Goal: Use online tool/utility: Utilize a website feature to perform a specific function

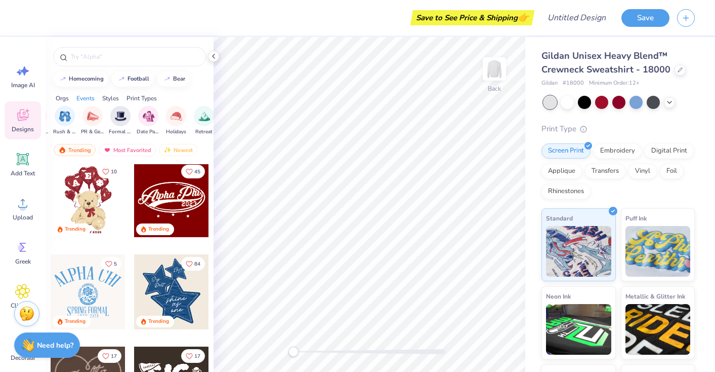
scroll to position [0, 240]
click at [116, 124] on div "filter for Formal & Semi" at bounding box center [116, 115] width 20 height 20
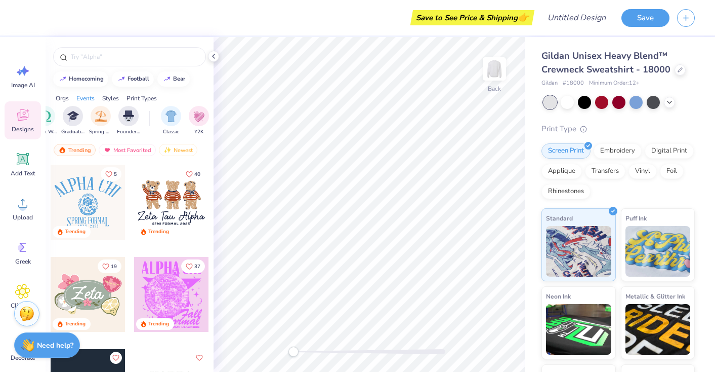
scroll to position [0, 423]
click at [162, 124] on div "Classic" at bounding box center [171, 120] width 20 height 30
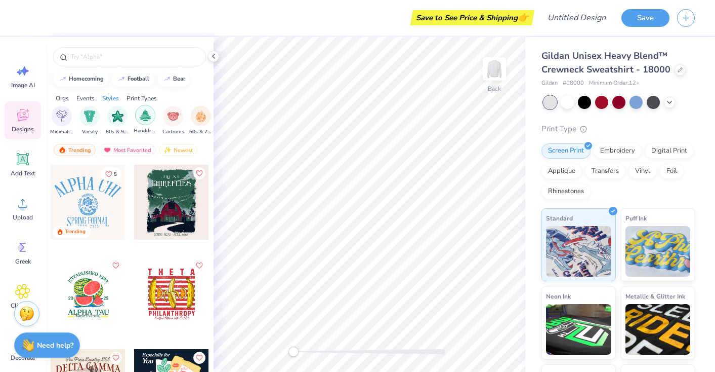
scroll to position [0, 594]
click at [139, 122] on div "filter for Handdrawn" at bounding box center [138, 115] width 20 height 20
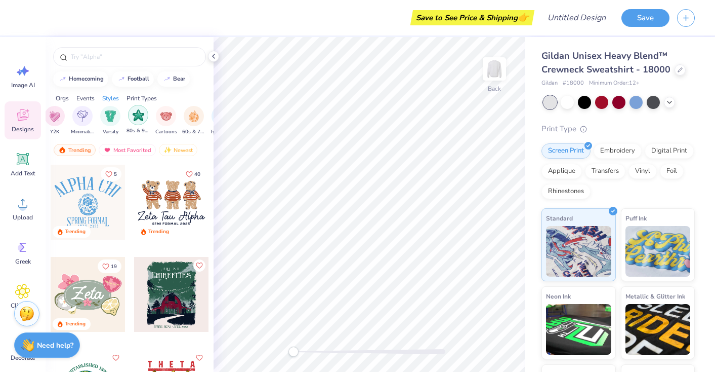
click at [138, 118] on img "filter for 80s & 90s" at bounding box center [139, 115] width 12 height 12
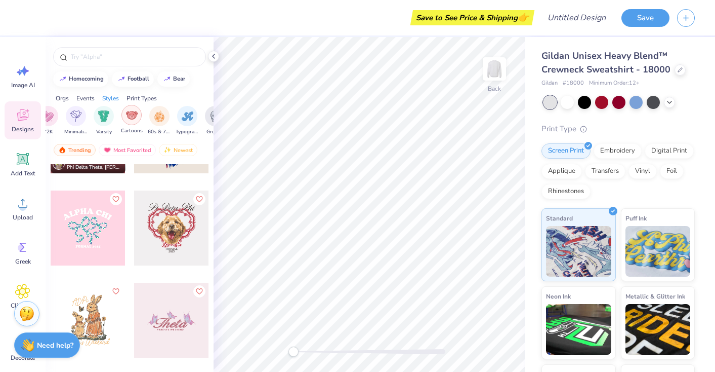
scroll to position [0, 635]
click at [155, 118] on img "filter for 60s & 70s" at bounding box center [152, 115] width 11 height 12
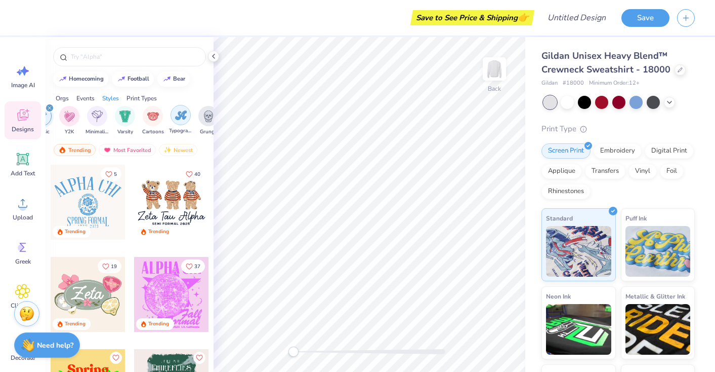
scroll to position [0, 675]
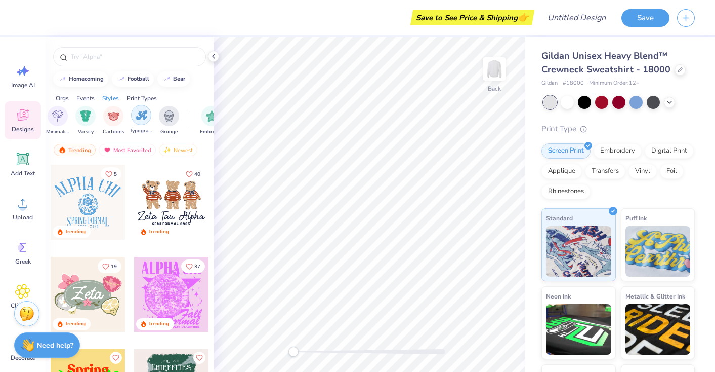
click at [142, 115] on img "filter for Typography" at bounding box center [142, 115] width 12 height 12
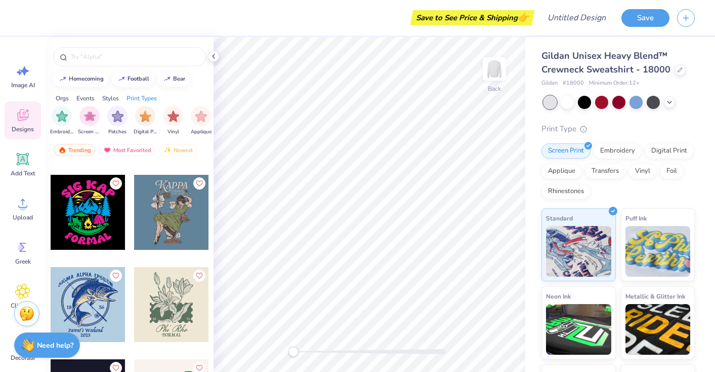
scroll to position [0, 825]
click at [64, 121] on div "filter for Embroidery" at bounding box center [61, 115] width 20 height 20
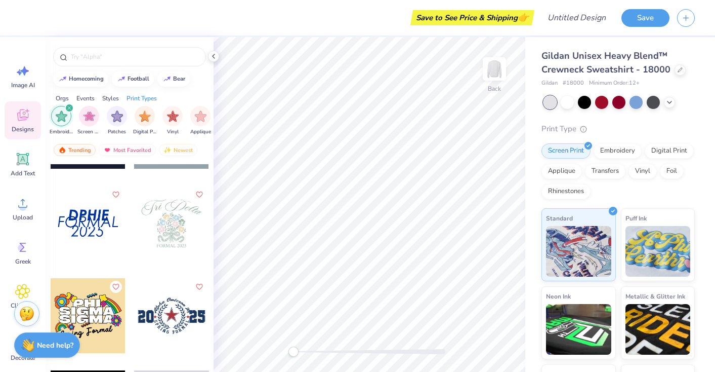
scroll to position [164, 0]
click at [89, 116] on img "filter for Screen Print" at bounding box center [90, 115] width 12 height 12
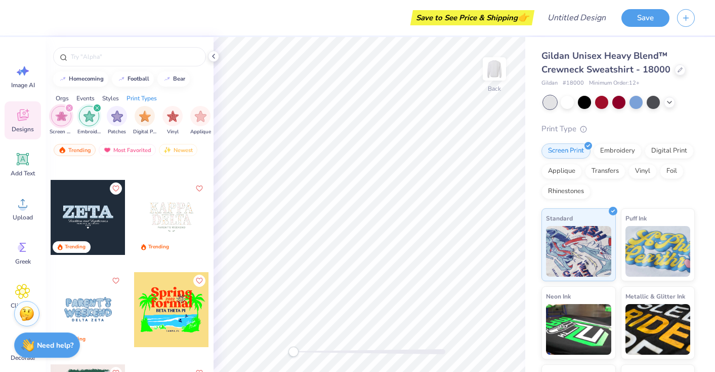
scroll to position [190, 0]
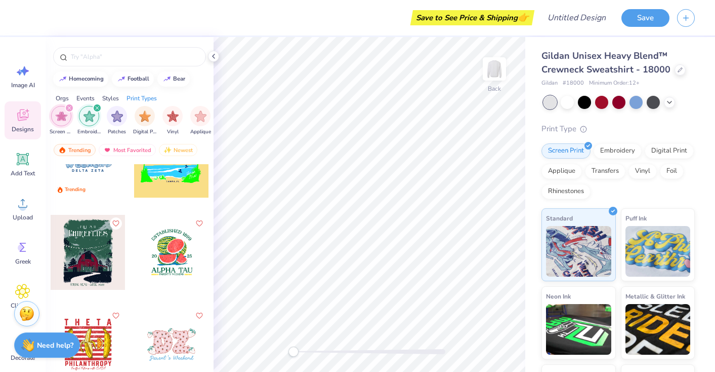
scroll to position [328, 0]
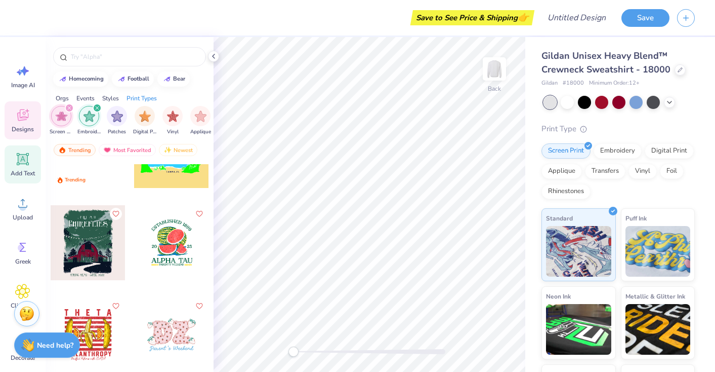
click at [20, 159] on icon at bounding box center [23, 159] width 10 height 10
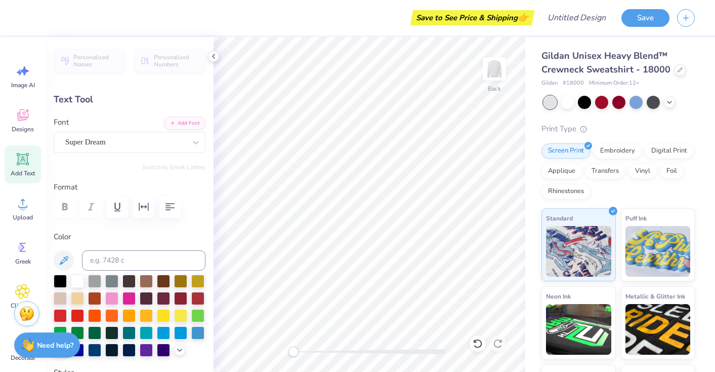
scroll to position [0, 0]
type textarea "f"
type textarea "the magazine"
click at [134, 142] on div "Super Dream" at bounding box center [125, 142] width 123 height 16
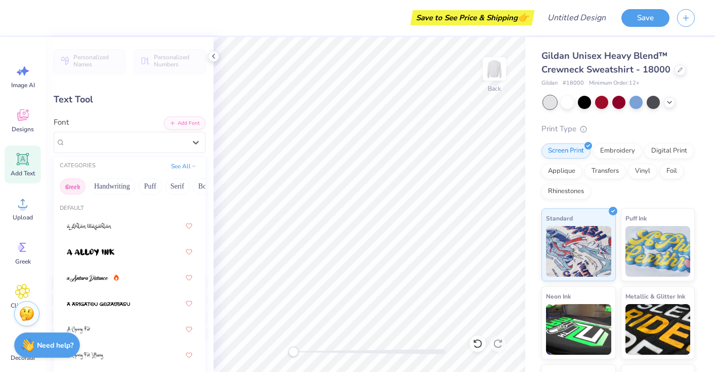
click at [77, 186] on button "Greek" at bounding box center [73, 186] width 26 height 16
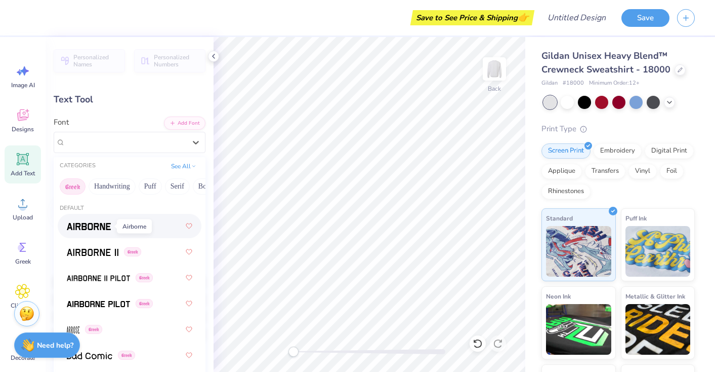
click at [99, 223] on img at bounding box center [89, 226] width 44 height 7
click at [141, 139] on div "Airborne Greek" at bounding box center [125, 142] width 123 height 16
click at [173, 187] on button "Serif" at bounding box center [177, 186] width 25 height 16
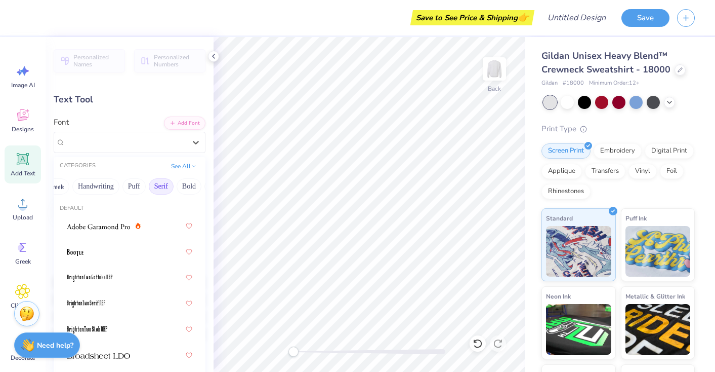
scroll to position [0, 20]
click at [119, 229] on img at bounding box center [98, 226] width 63 height 7
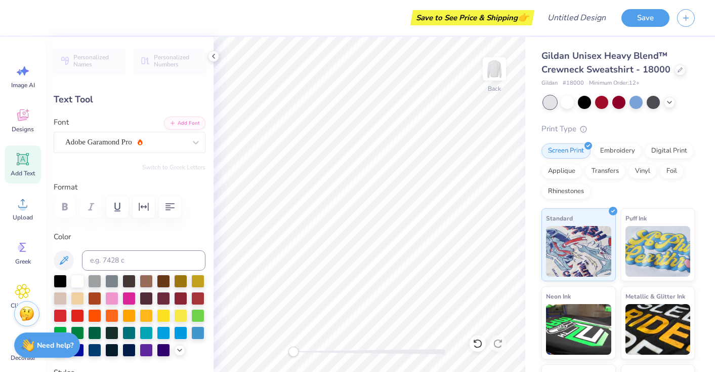
scroll to position [0, 1]
type input "13.11"
type input "2.57"
type input "10.96"
type input "8.31"
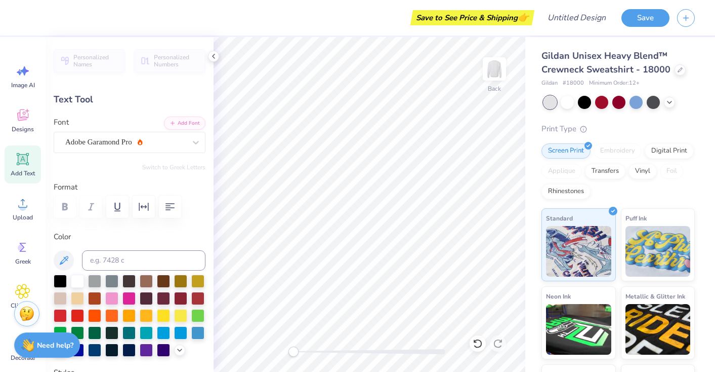
type input "1.63"
click at [582, 104] on div at bounding box center [584, 101] width 13 height 13
type input "6.38"
click at [600, 104] on div at bounding box center [601, 101] width 13 height 13
click at [60, 282] on div at bounding box center [60, 279] width 13 height 13
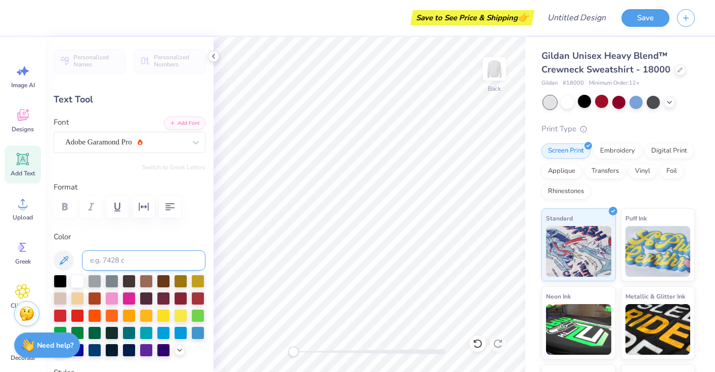
type input "5.28"
type input "1.04"
type input "5.28"
type textarea "flair magazine"
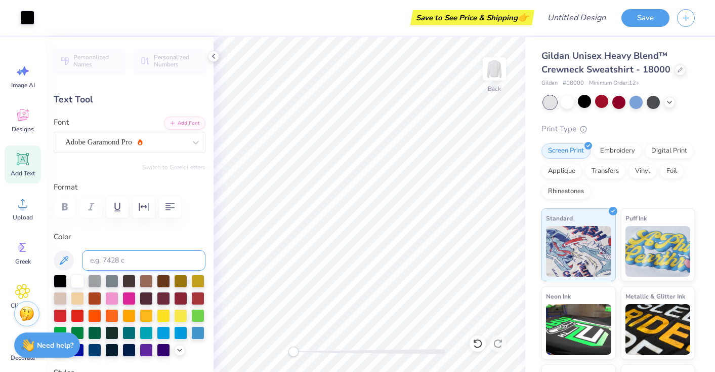
type input "5.61"
type input "4.08"
type textarea "k"
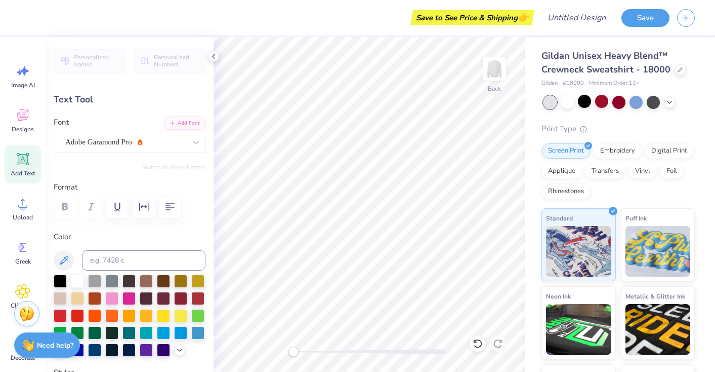
type textarea "looking for flair?"
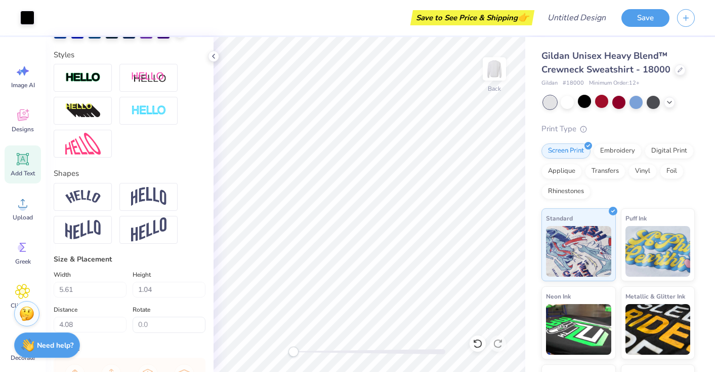
scroll to position [0, 0]
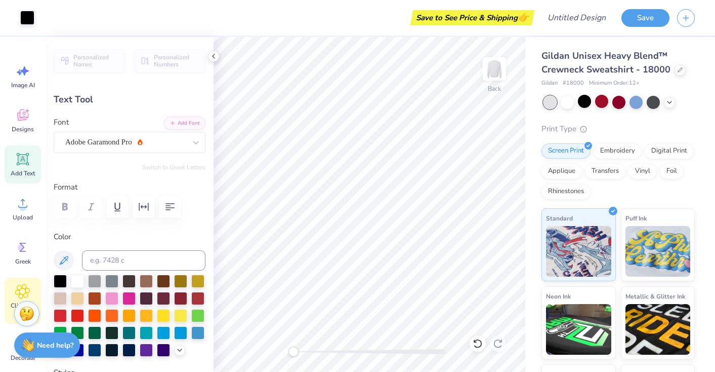
click at [29, 290] on icon at bounding box center [22, 291] width 15 height 15
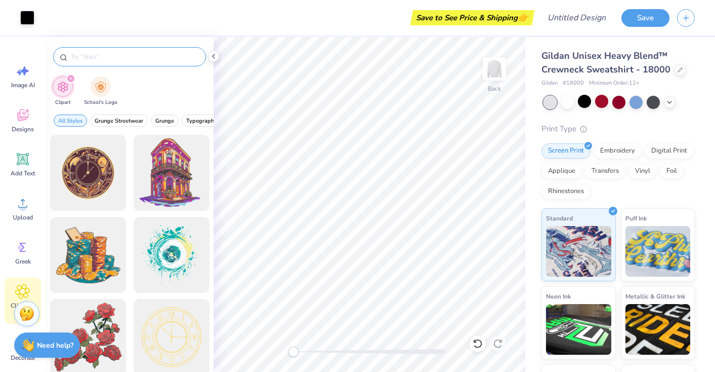
click at [142, 58] on input "text" at bounding box center [135, 57] width 130 height 10
type input "eye"
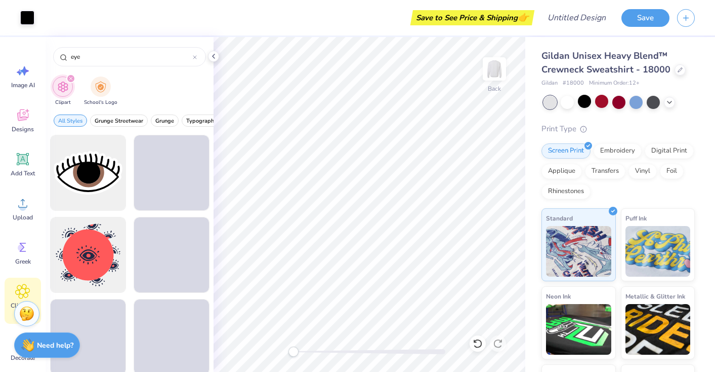
click at [167, 90] on div "Clipart School's Logo" at bounding box center [130, 92] width 168 height 38
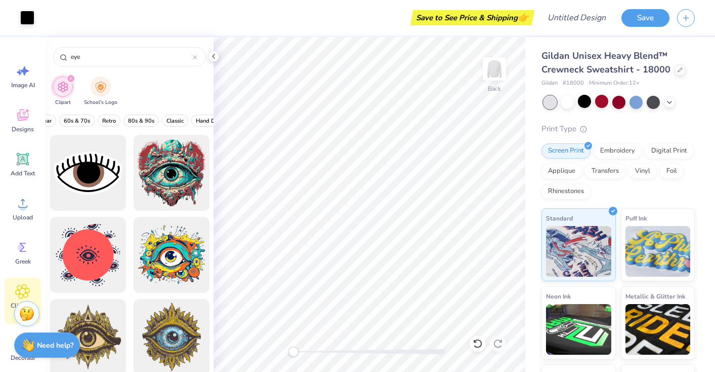
scroll to position [0, 231]
click at [145, 120] on span "80s & 90s" at bounding box center [137, 121] width 26 height 8
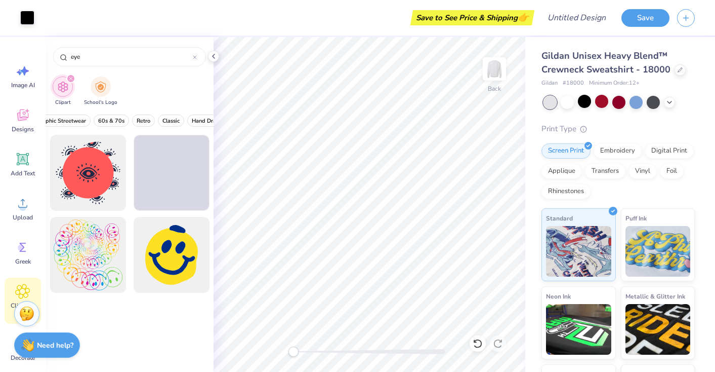
click at [166, 87] on div "Clipart School's Logo" at bounding box center [130, 92] width 168 height 38
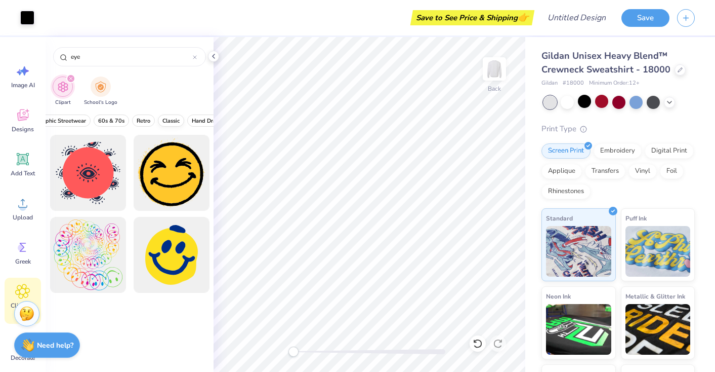
click at [171, 119] on span "Classic" at bounding box center [171, 121] width 17 height 8
click at [172, 124] on button "Retro" at bounding box center [173, 120] width 23 height 12
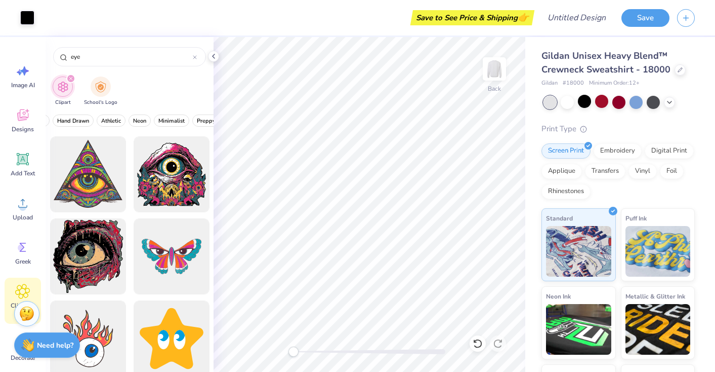
scroll to position [0, 372]
click at [175, 119] on span "Minimalist" at bounding box center [166, 121] width 26 height 8
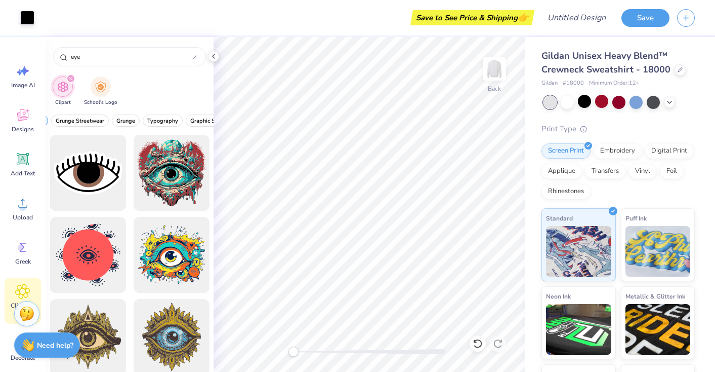
scroll to position [0, 158]
click at [138, 121] on span "Grunge" at bounding box center [138, 121] width 19 height 8
click at [113, 124] on button "Retro" at bounding box center [110, 120] width 23 height 12
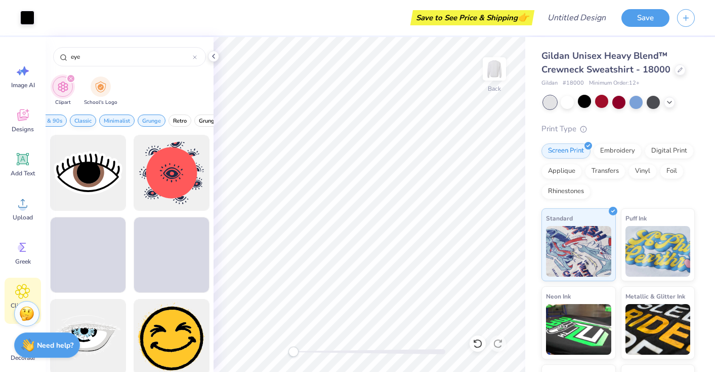
click at [85, 123] on span "Classic" at bounding box center [82, 121] width 17 height 8
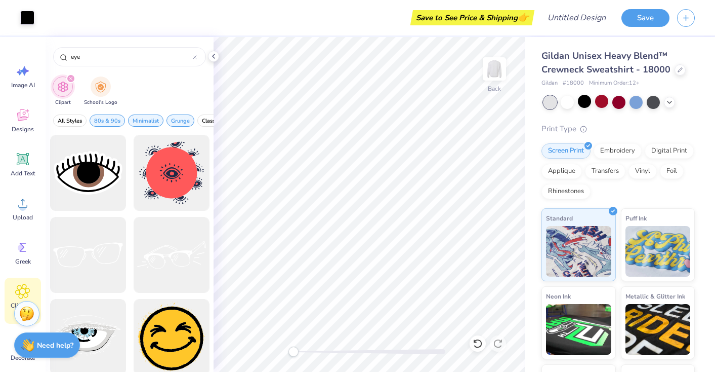
scroll to position [0, 2]
click at [146, 125] on button "Minimalist" at bounding box center [144, 120] width 35 height 12
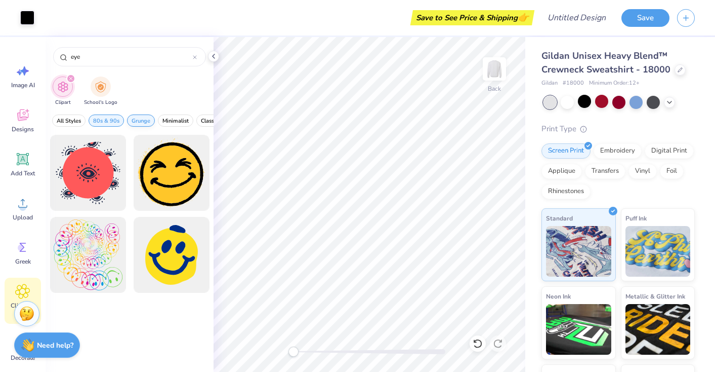
click at [146, 124] on span "Grunge" at bounding box center [141, 121] width 19 height 8
click at [110, 124] on button "80s & 90s" at bounding box center [106, 120] width 35 height 12
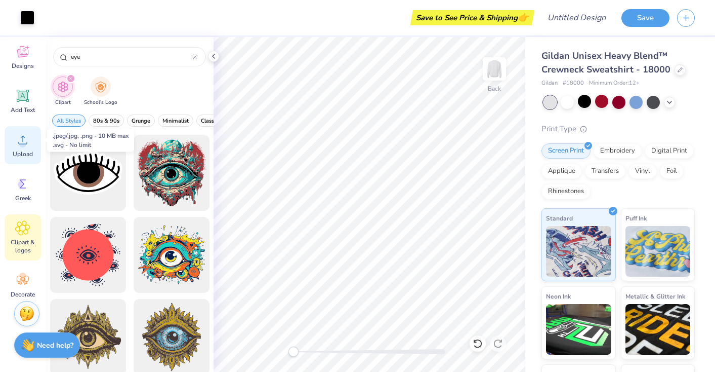
scroll to position [72, 0]
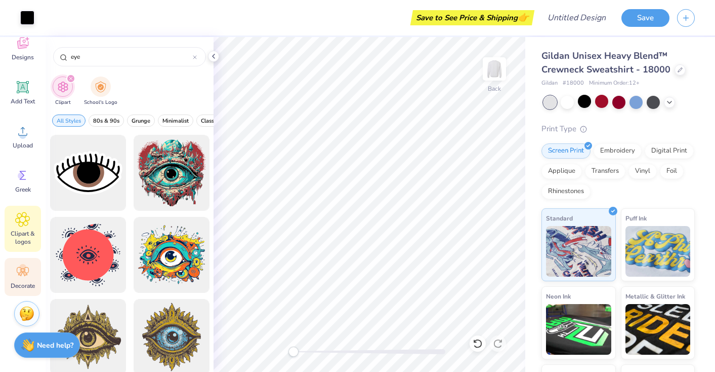
click at [25, 281] on div "Decorate" at bounding box center [23, 277] width 36 height 38
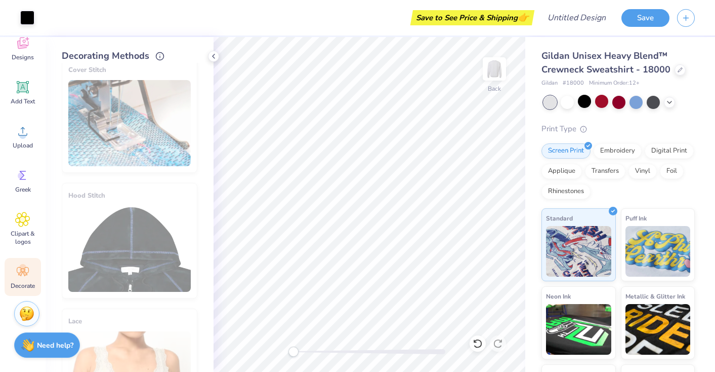
scroll to position [0, 0]
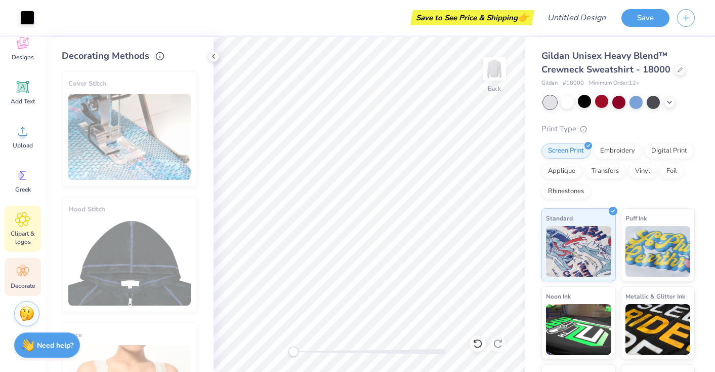
click at [22, 225] on icon at bounding box center [22, 219] width 15 height 15
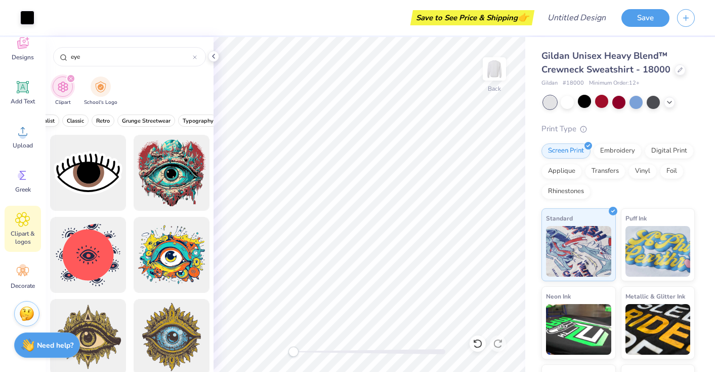
scroll to position [0, 136]
click at [147, 117] on span "Grunge Streetwear" at bounding box center [146, 121] width 49 height 8
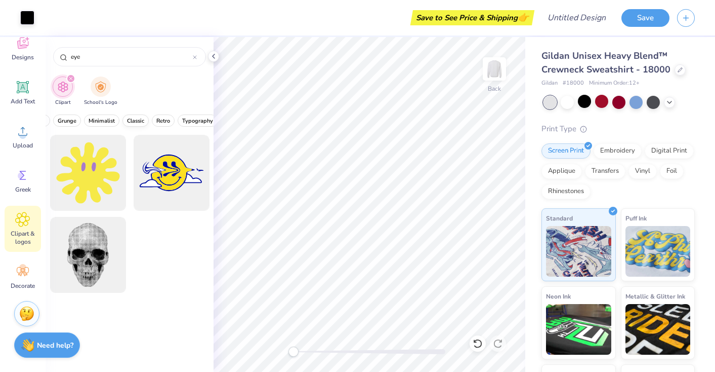
click at [146, 117] on button "Classic" at bounding box center [136, 120] width 26 height 12
click at [125, 122] on span "Grunge" at bounding box center [125, 121] width 19 height 8
click at [99, 122] on button "Grunge" at bounding box center [87, 120] width 28 height 12
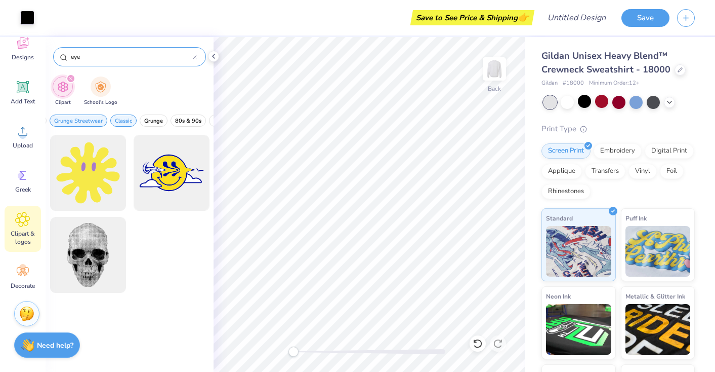
click at [197, 57] on div "eye" at bounding box center [129, 56] width 153 height 19
click at [194, 57] on icon at bounding box center [194, 57] width 3 height 3
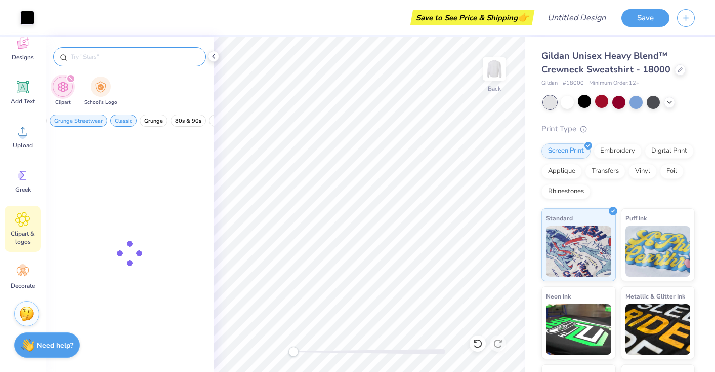
click at [159, 95] on div "Clipart School's Logo" at bounding box center [130, 92] width 168 height 38
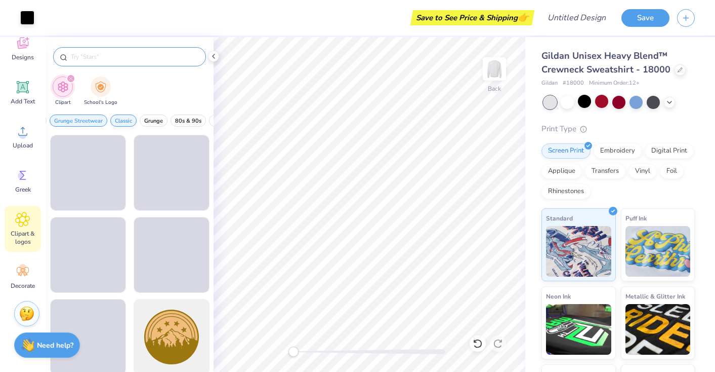
click at [124, 121] on span "Classic" at bounding box center [123, 121] width 17 height 8
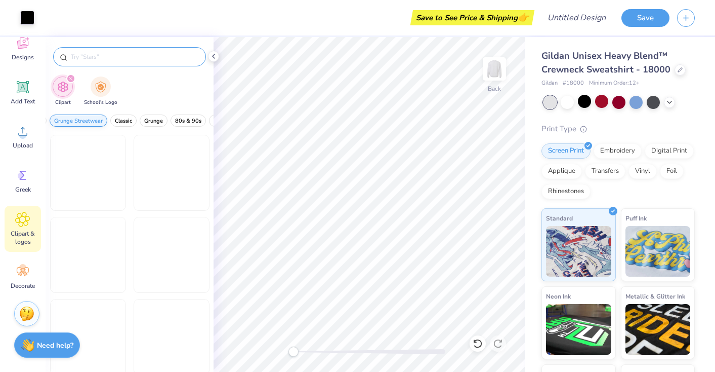
click at [97, 121] on span "Grunge Streetwear" at bounding box center [78, 121] width 49 height 8
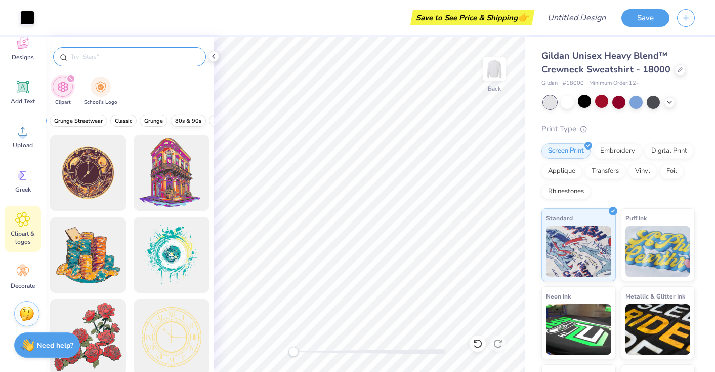
click at [196, 121] on span "80s & 90s" at bounding box center [188, 121] width 26 height 8
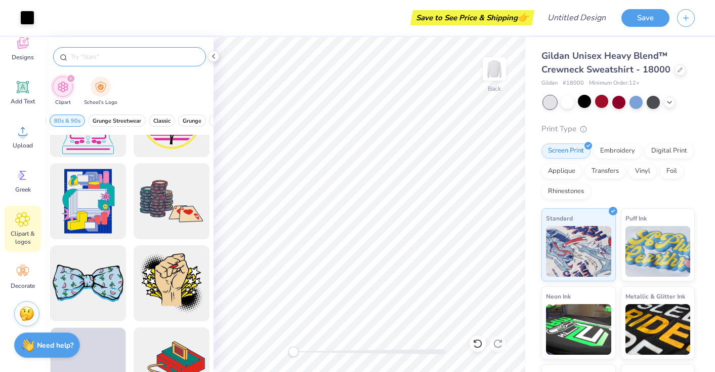
scroll to position [718, 0]
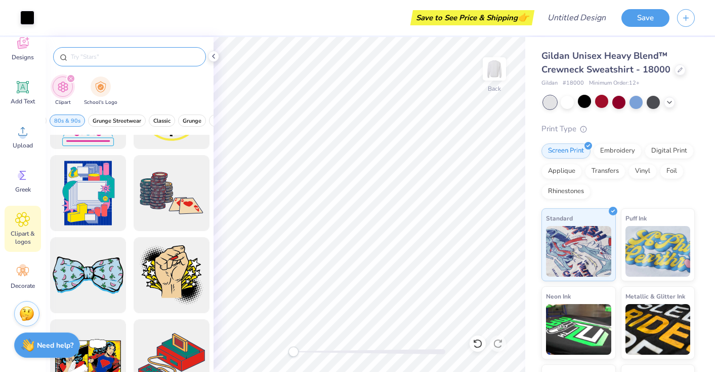
click at [125, 168] on div at bounding box center [88, 193] width 76 height 76
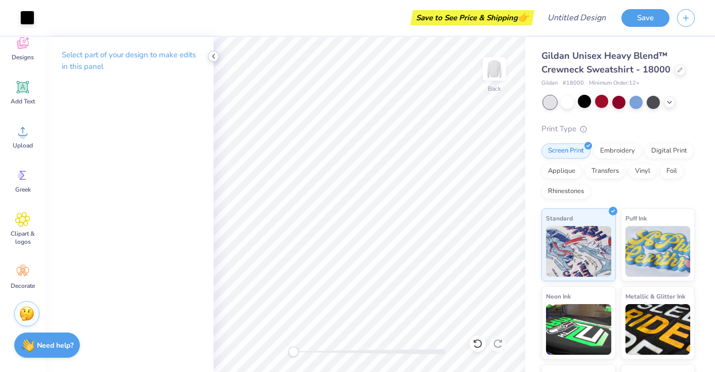
click at [216, 58] on icon at bounding box center [214, 56] width 8 height 8
